Goal: Task Accomplishment & Management: Manage account settings

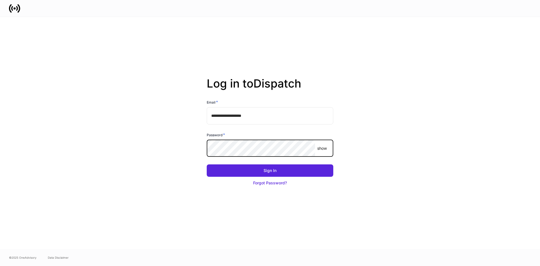
click at [254, 119] on input "**********" at bounding box center [270, 115] width 127 height 17
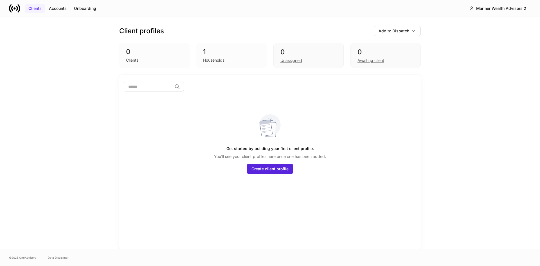
click at [36, 7] on div "Clients" at bounding box center [34, 9] width 13 height 6
click at [78, 7] on div "Onboarding" at bounding box center [85, 9] width 22 height 6
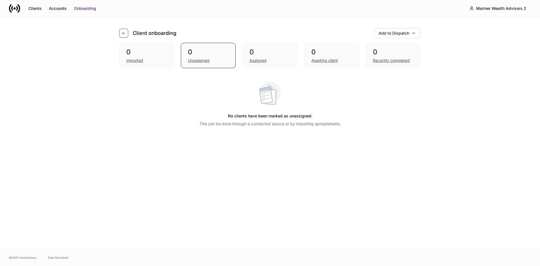
click at [123, 33] on icon "button" at bounding box center [123, 33] width 3 height 3
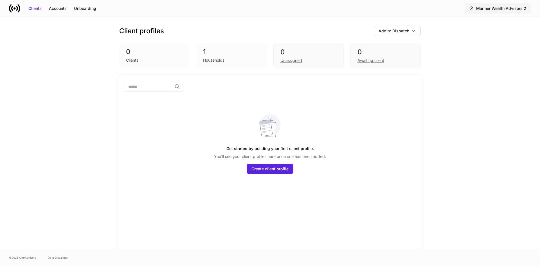
click at [495, 10] on div "Mariner Wealth Advisors 2" at bounding box center [501, 9] width 50 height 6
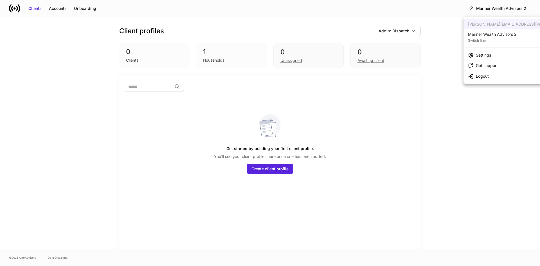
click at [488, 39] on div "Switch firm" at bounding box center [492, 40] width 49 height 6
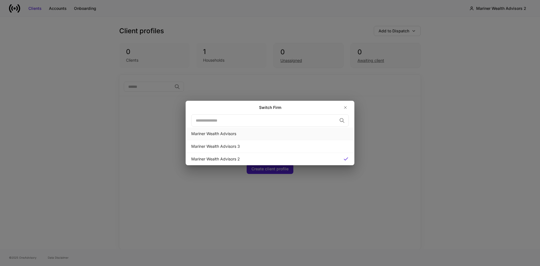
click at [233, 132] on div "Mariner Wealth Advisors" at bounding box center [269, 134] width 157 height 6
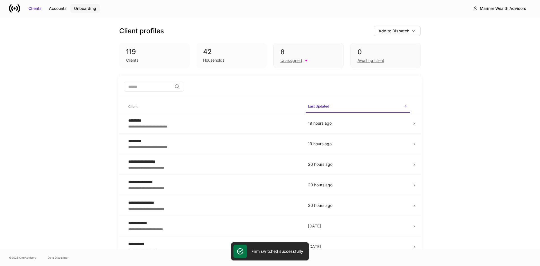
click at [93, 10] on div "Onboarding" at bounding box center [85, 9] width 22 height 6
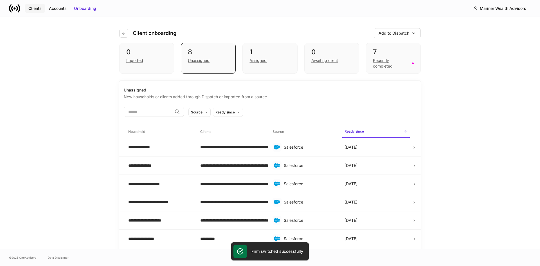
click at [31, 9] on div "Clients" at bounding box center [34, 9] width 13 height 6
